Goal: Task Accomplishment & Management: Use online tool/utility

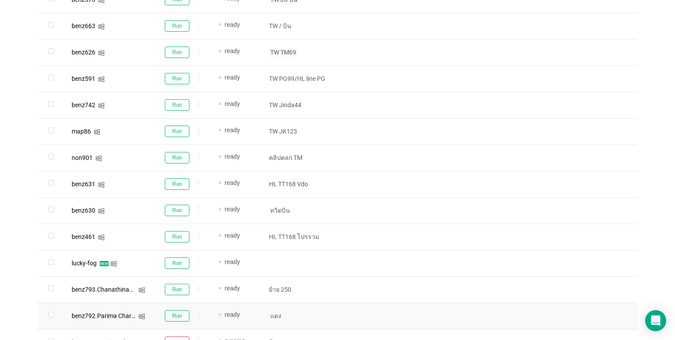
scroll to position [448, 0]
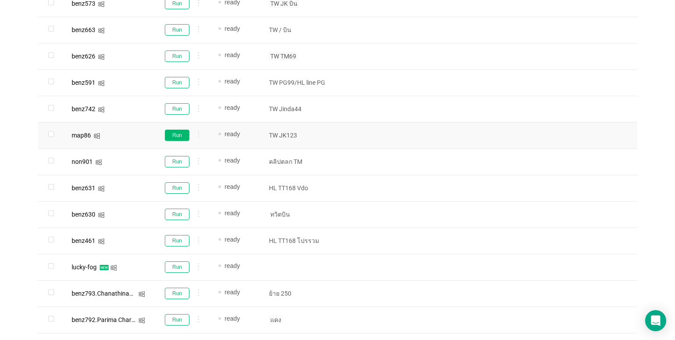
click at [176, 133] on button "Run" at bounding box center [177, 135] width 25 height 11
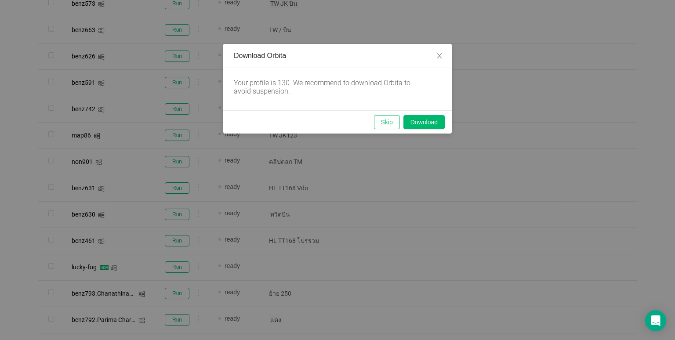
click at [384, 128] on button "Skip" at bounding box center [387, 122] width 26 height 14
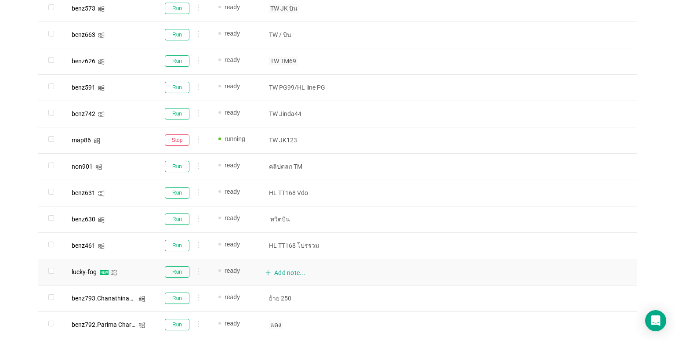
scroll to position [536, 0]
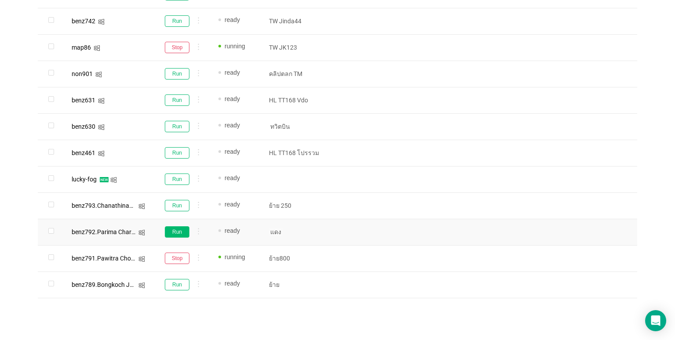
click at [175, 230] on button "Run" at bounding box center [177, 231] width 25 height 11
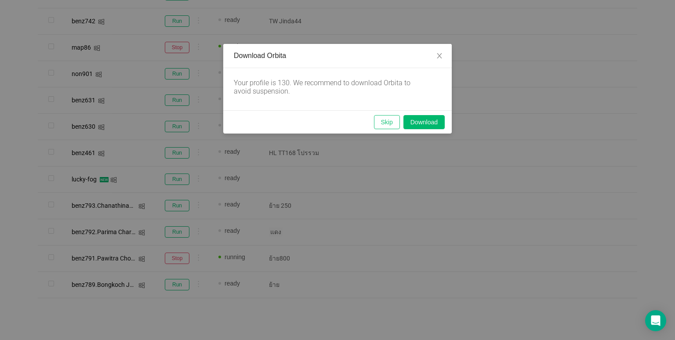
click at [381, 120] on button "Skip" at bounding box center [387, 122] width 26 height 14
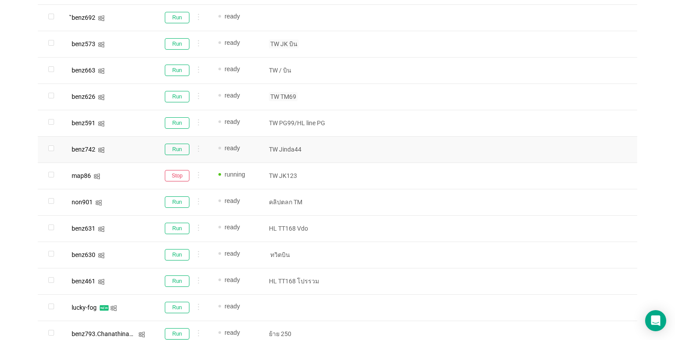
scroll to position [404, 0]
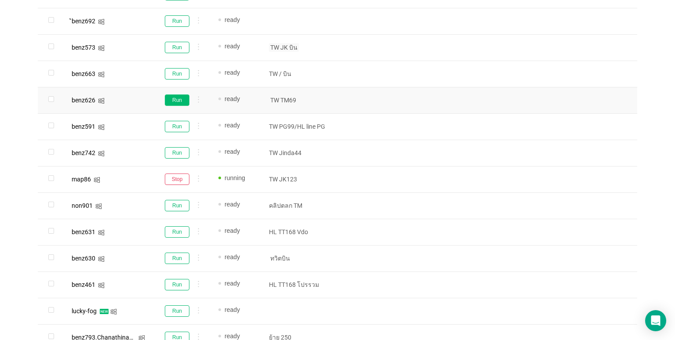
click at [170, 96] on button "Run" at bounding box center [177, 99] width 25 height 11
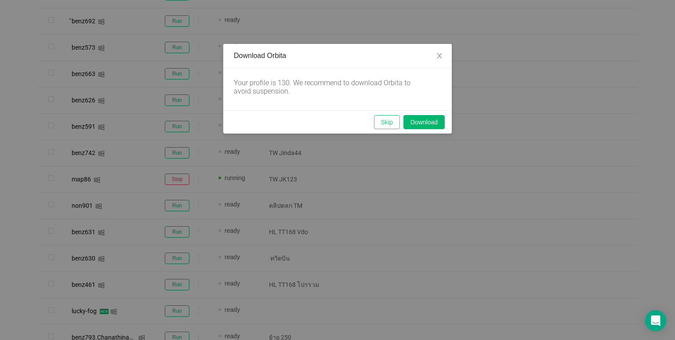
click at [388, 120] on button "Skip" at bounding box center [387, 122] width 26 height 14
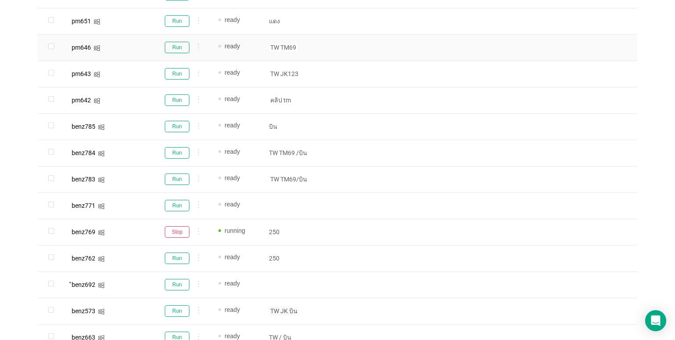
scroll to position [0, 0]
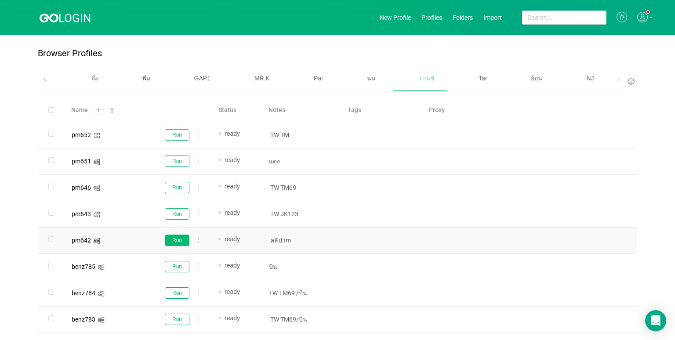
click at [178, 241] on button "Run" at bounding box center [177, 240] width 25 height 11
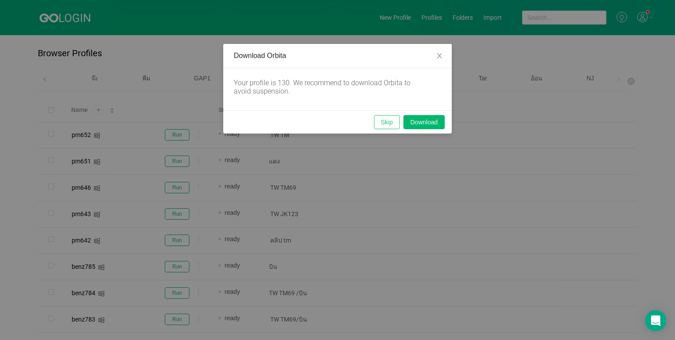
click at [387, 122] on button "Skip" at bounding box center [387, 122] width 26 height 14
